Goal: Transaction & Acquisition: Purchase product/service

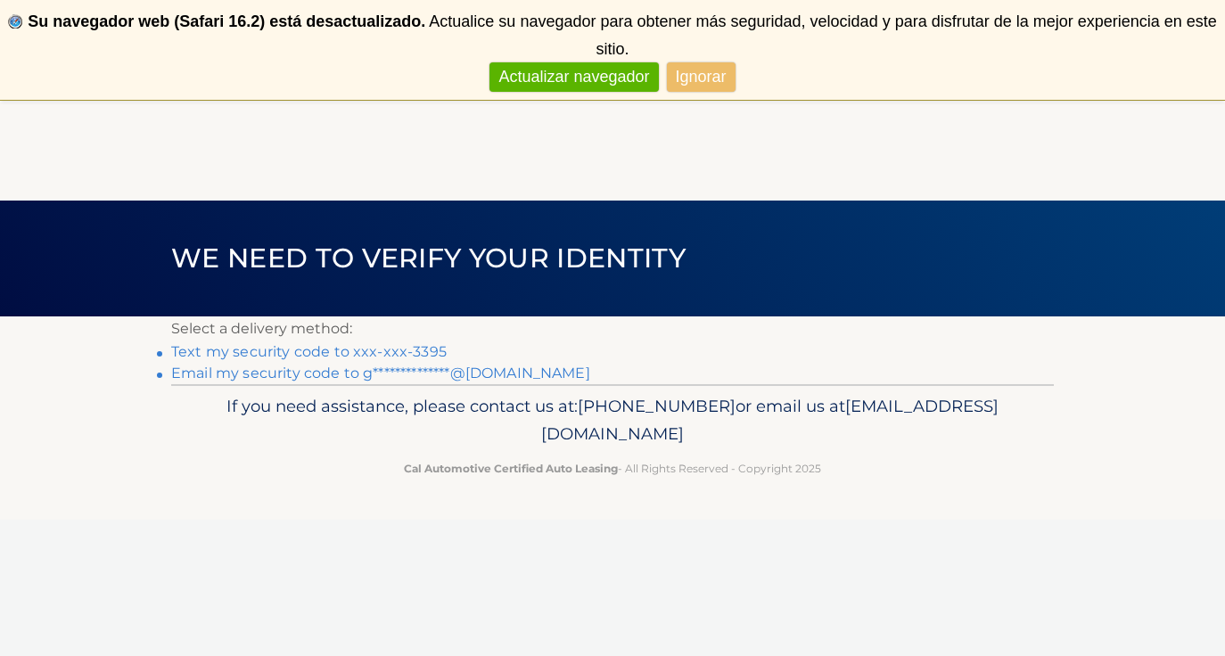
click at [309, 354] on link "Text my security code to xxx-xxx-3395" at bounding box center [308, 351] width 275 height 17
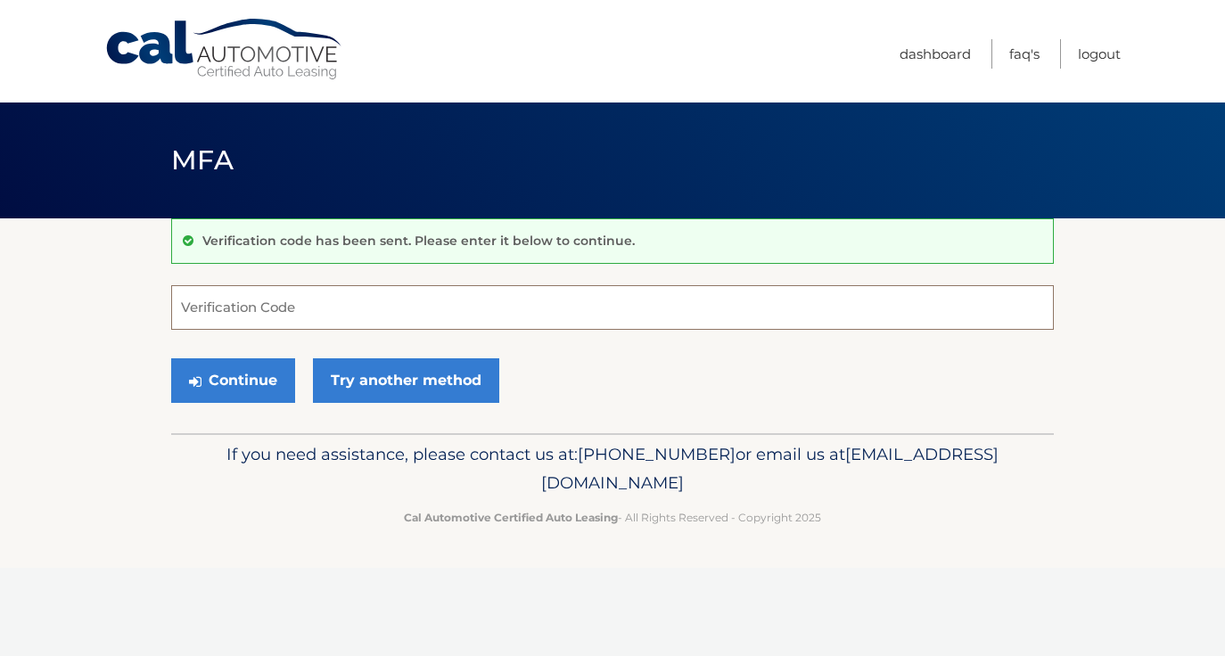
click at [285, 308] on input "Verification Code" at bounding box center [612, 307] width 883 height 45
type input "966621"
click at [257, 390] on button "Continue" at bounding box center [233, 380] width 124 height 45
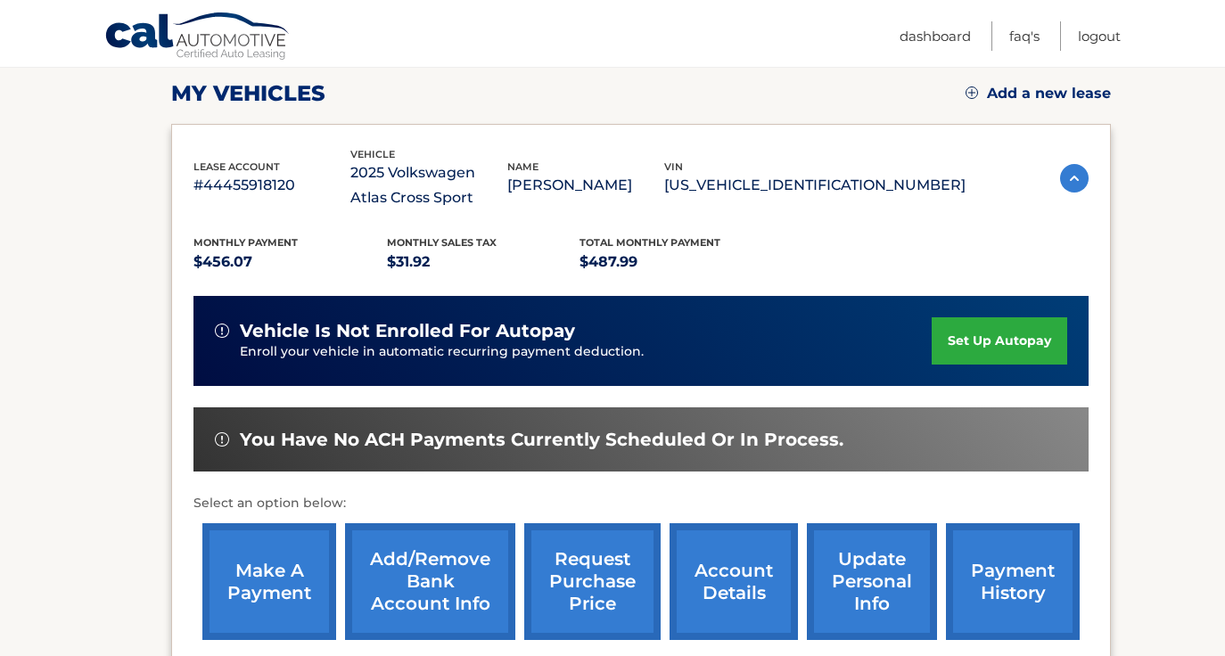
scroll to position [267, 0]
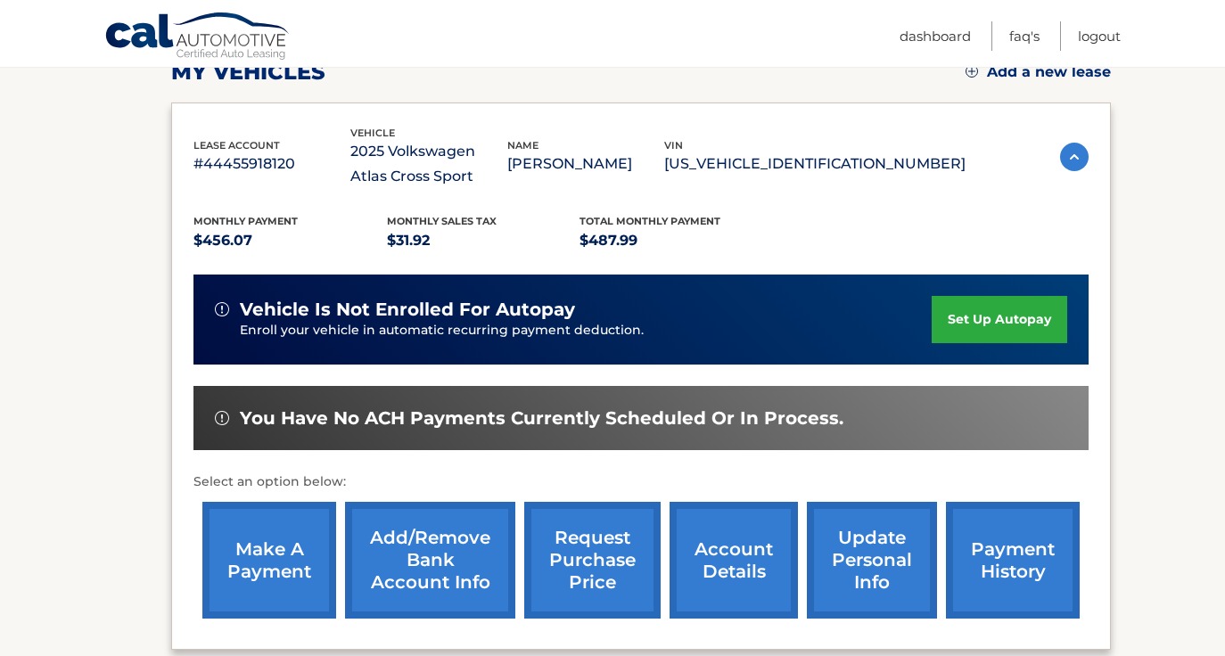
click at [299, 583] on link "make a payment" at bounding box center [269, 560] width 134 height 117
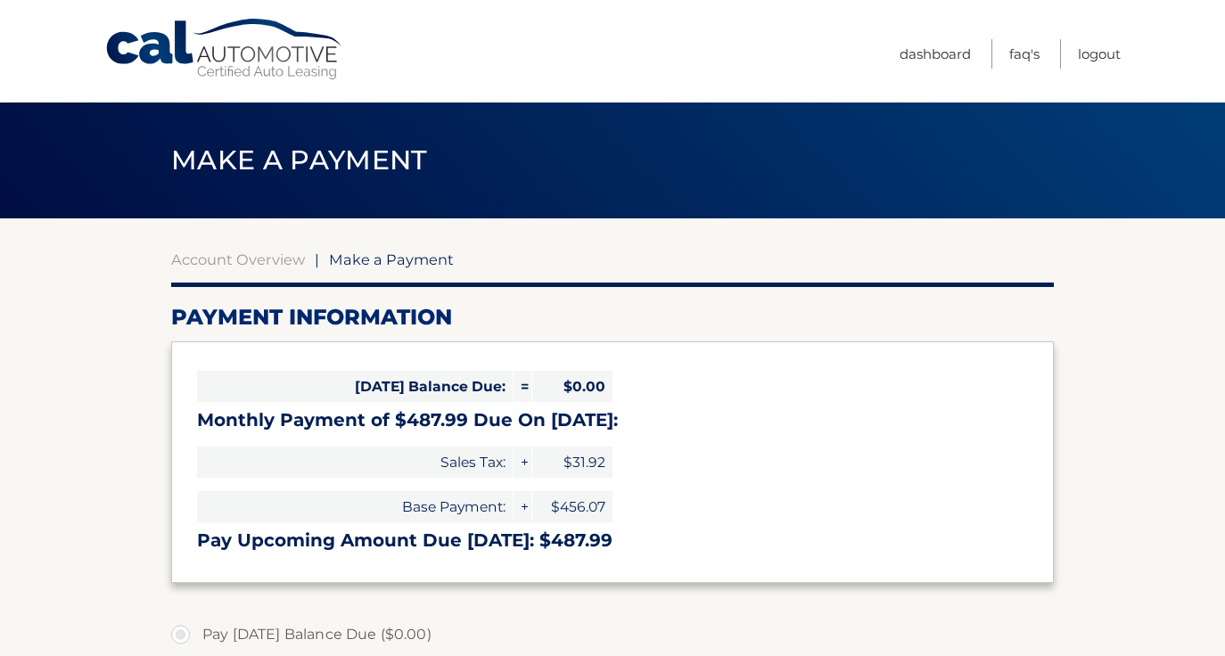
select select "ZTFkYTk4ZWMtYzg3MC00ZDI3LWFlYmItZTMyYTc0YjY5NmI4"
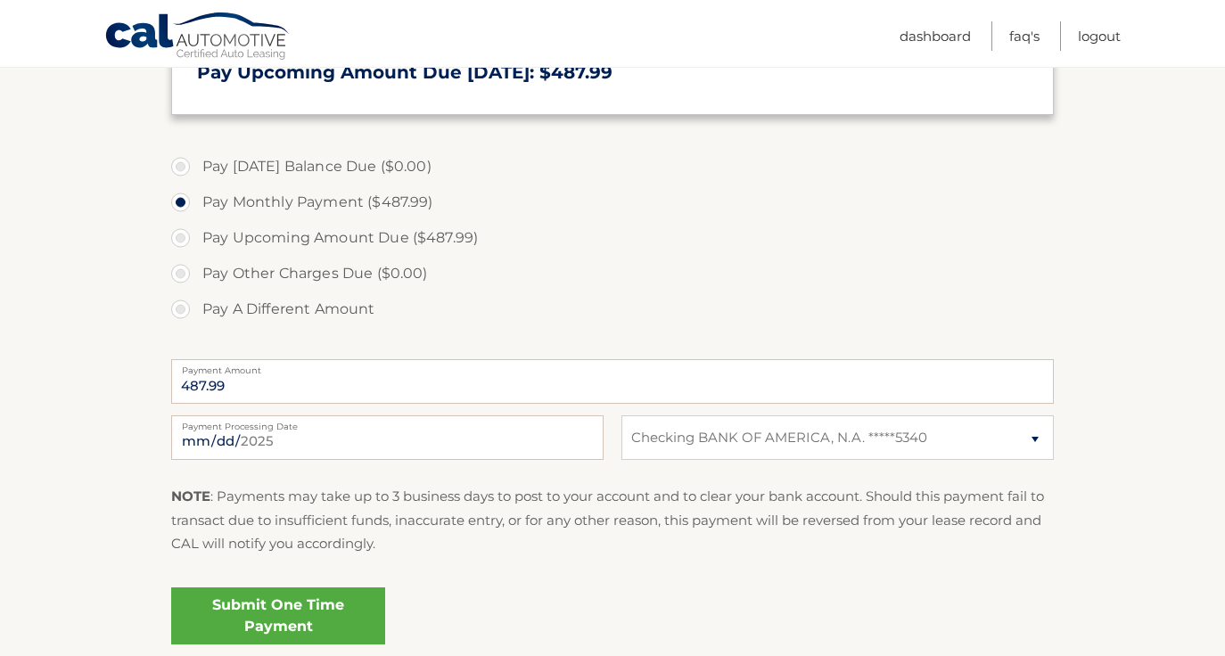
scroll to position [479, 0]
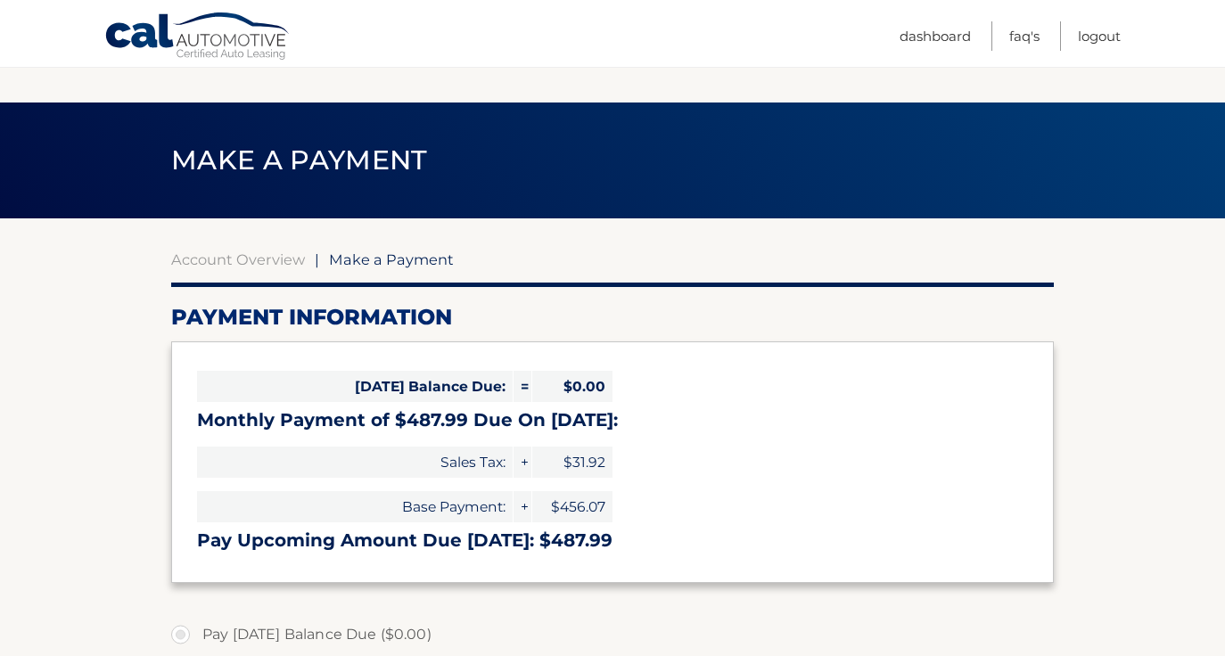
select select "ZTFkYTk4ZWMtYzg3MC00ZDI3LWFlYmItZTMyYTc0YjY5NmI4"
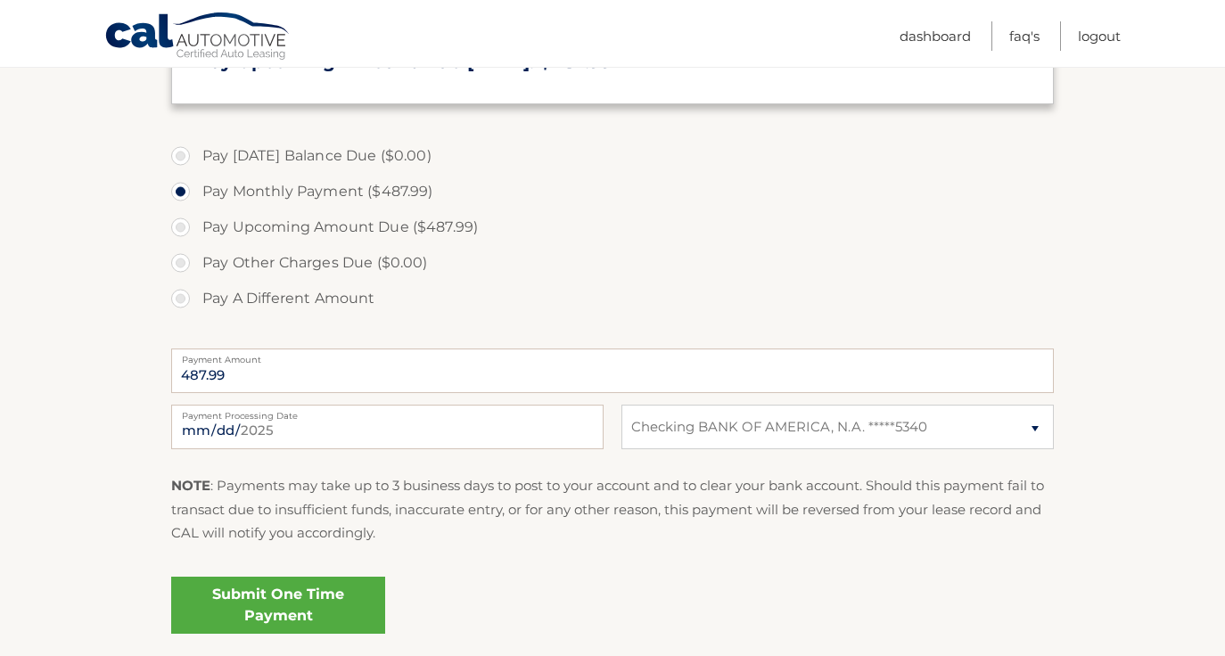
click at [283, 612] on link "Submit One Time Payment" at bounding box center [278, 605] width 214 height 57
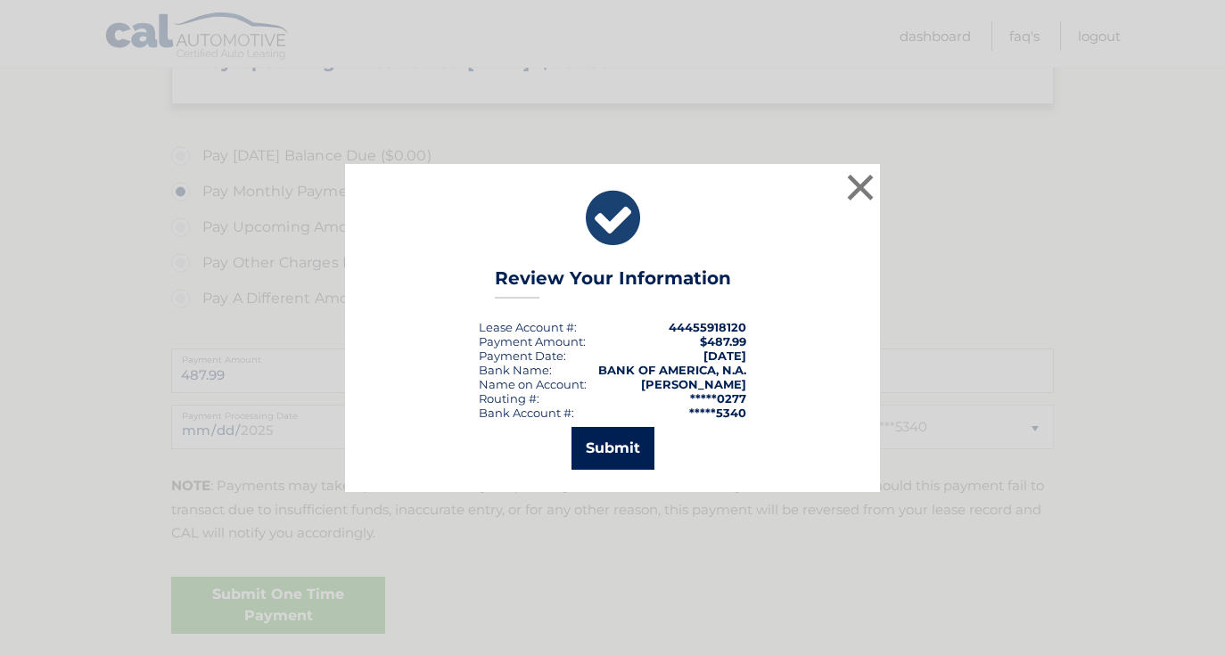
click at [612, 451] on button "Submit" at bounding box center [612, 448] width 83 height 43
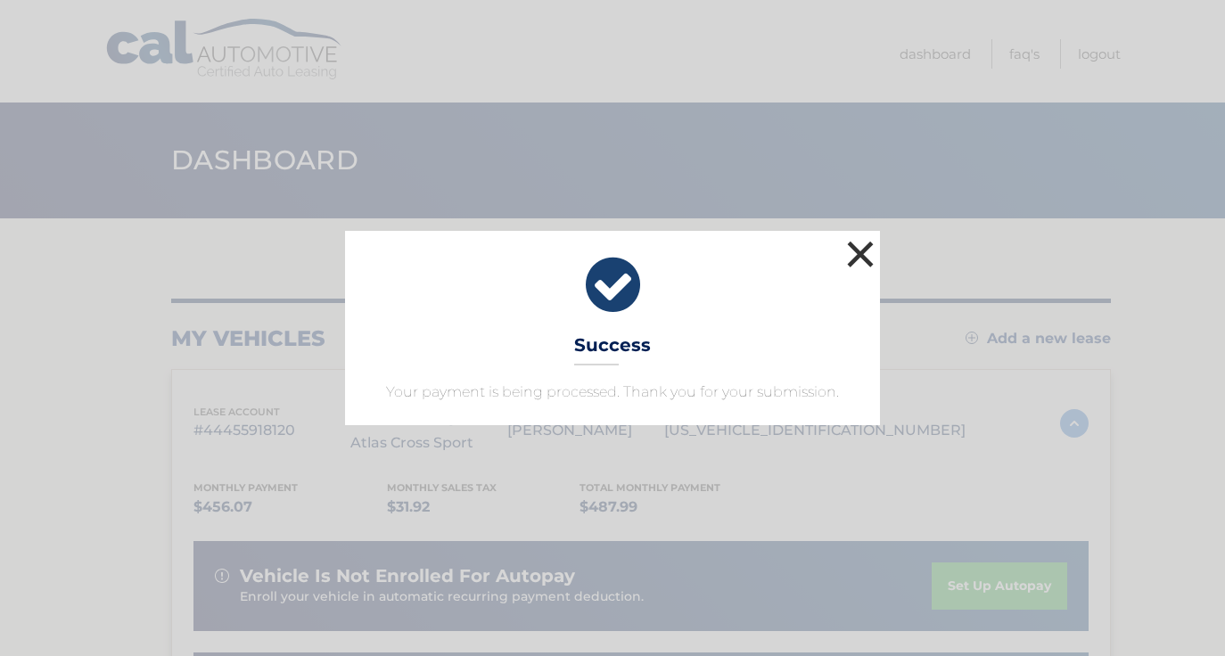
click at [861, 255] on button "×" at bounding box center [860, 254] width 36 height 36
